Goal: Task Accomplishment & Management: Manage account settings

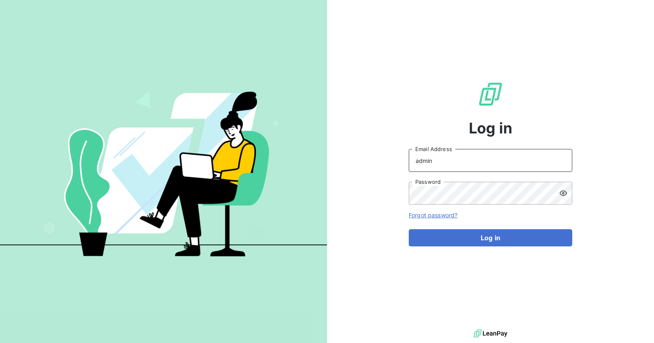
click at [459, 157] on input "admin" at bounding box center [491, 160] width 164 height 23
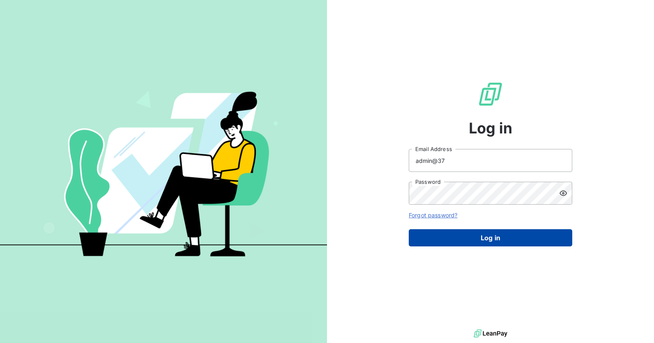
click at [481, 237] on button "Log in" at bounding box center [491, 237] width 164 height 17
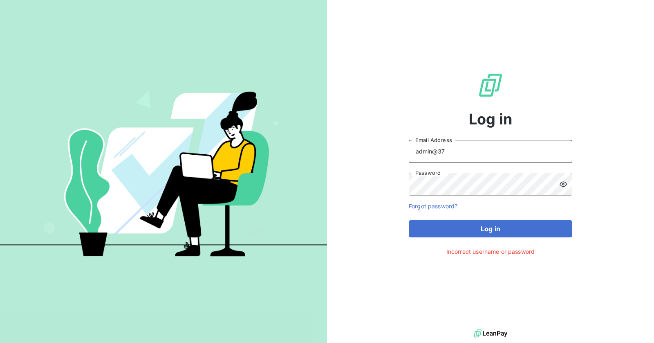
click at [437, 151] on input "admin@37" at bounding box center [491, 151] width 164 height 23
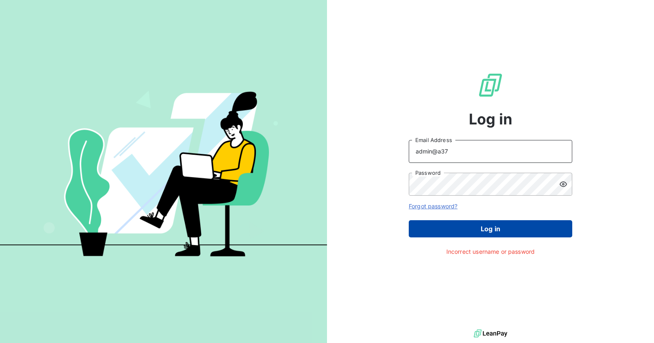
type input "admin@a37"
click at [499, 229] on button "Log in" at bounding box center [491, 228] width 164 height 17
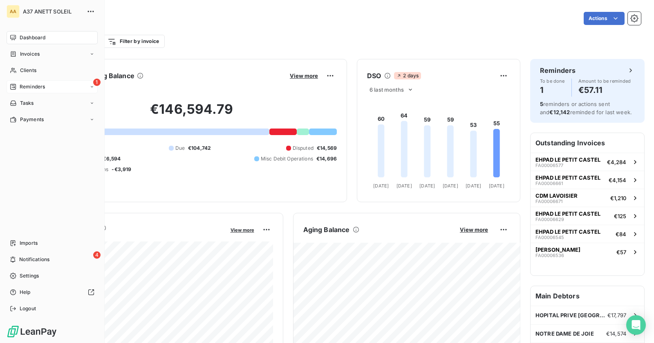
click at [18, 85] on div "Reminders" at bounding box center [27, 86] width 35 height 7
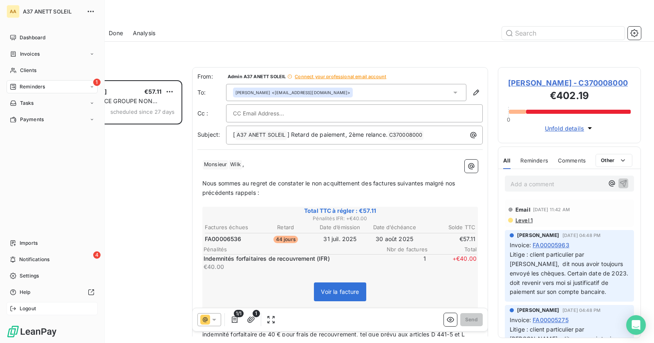
click at [16, 305] on icon at bounding box center [13, 308] width 7 height 7
